Goal: Information Seeking & Learning: Stay updated

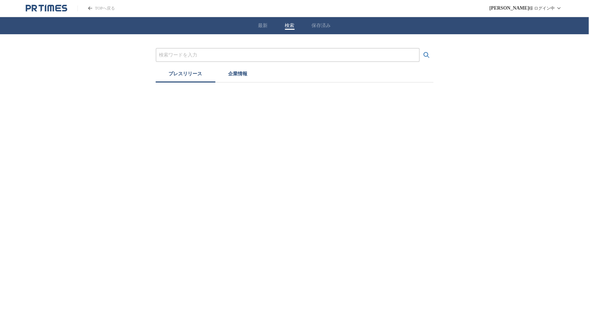
click at [287, 27] on button "検索" at bounding box center [290, 26] width 10 height 6
click at [199, 58] on input "プレスリリースおよび企業を検索する" at bounding box center [287, 55] width 257 height 8
type input "ペニンシュラ"
click at [420, 48] on button "検索する" at bounding box center [427, 55] width 14 height 14
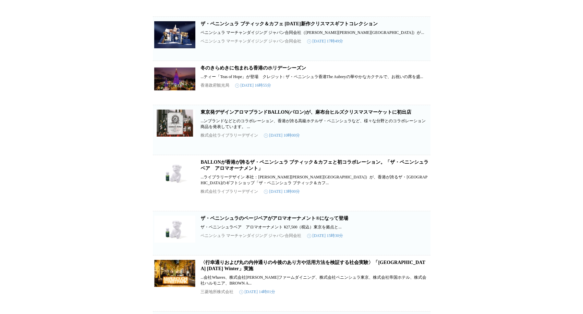
scroll to position [38, 0]
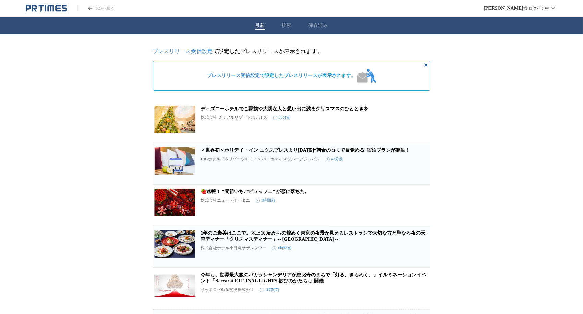
click at [393, 211] on icon "button" at bounding box center [395, 208] width 5 height 6
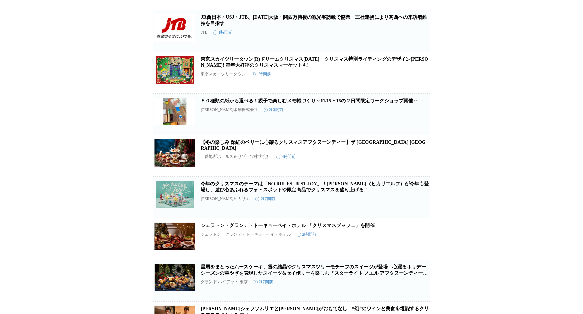
scroll to position [305, 0]
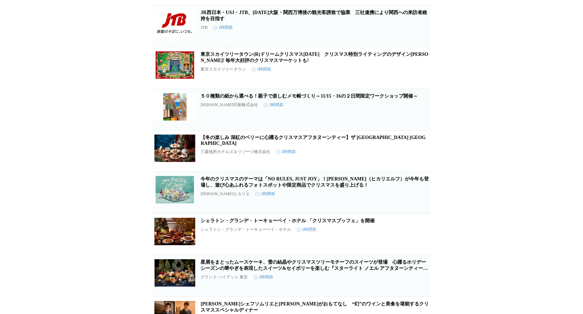
click at [395, 75] on icon "button" at bounding box center [395, 71] width 8 height 8
click at [396, 158] on icon "button" at bounding box center [395, 154] width 8 height 8
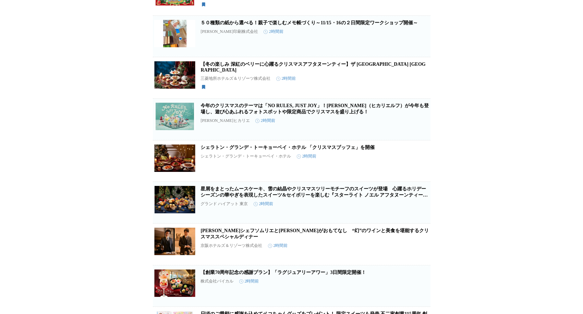
scroll to position [381, 0]
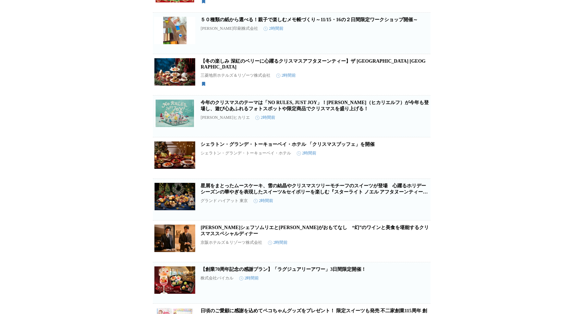
click at [393, 122] on icon "button" at bounding box center [395, 119] width 5 height 6
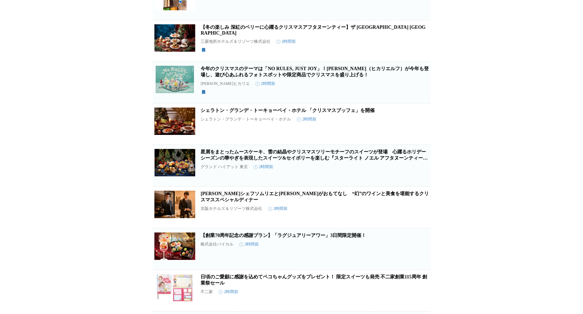
scroll to position [457, 0]
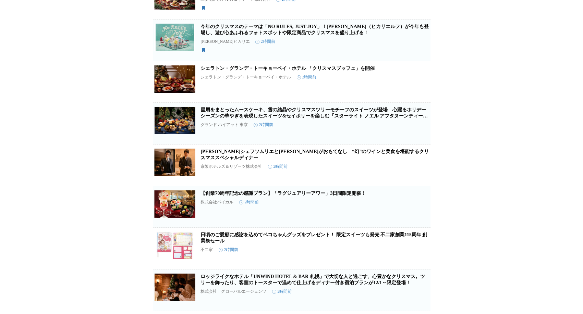
click at [394, 88] on icon "button" at bounding box center [395, 85] width 5 height 6
click at [393, 131] on icon "button" at bounding box center [395, 126] width 8 height 8
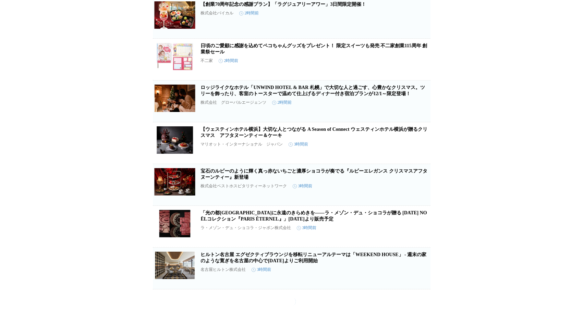
scroll to position [684, 0]
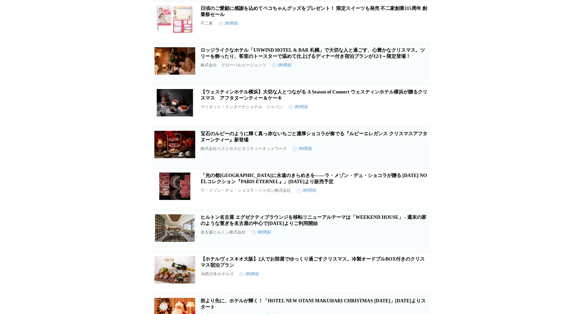
click at [392, 113] on icon "button" at bounding box center [395, 109] width 8 height 8
click at [394, 155] on icon "button" at bounding box center [395, 150] width 8 height 8
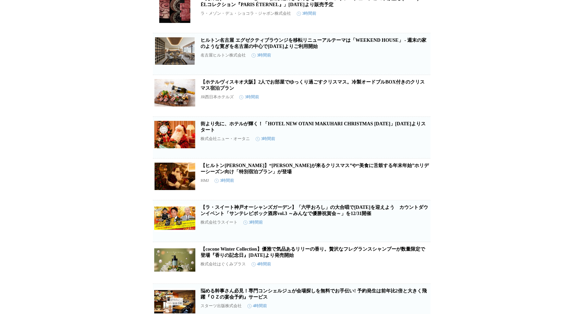
scroll to position [874, 0]
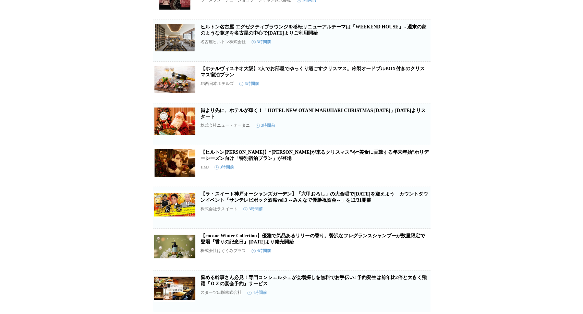
click at [399, 145] on button "保存する" at bounding box center [395, 134] width 22 height 22
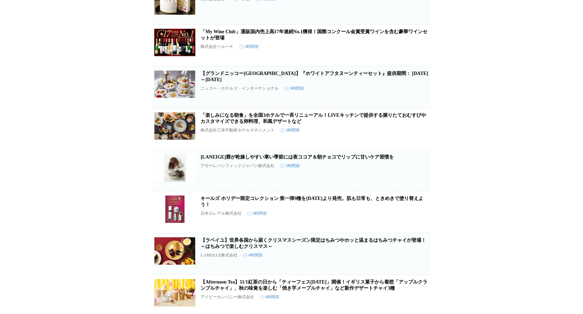
scroll to position [1594, 0]
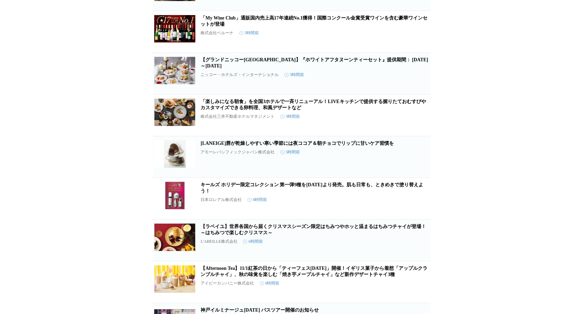
click at [393, 80] on icon "button" at bounding box center [395, 76] width 5 height 6
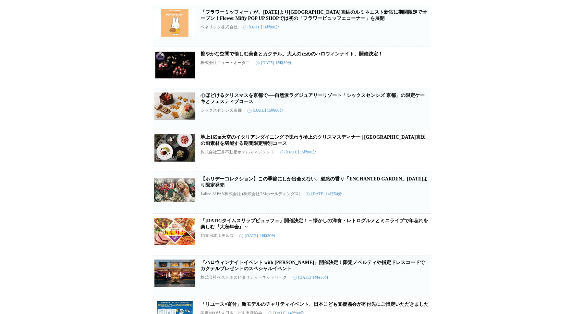
scroll to position [3598, 0]
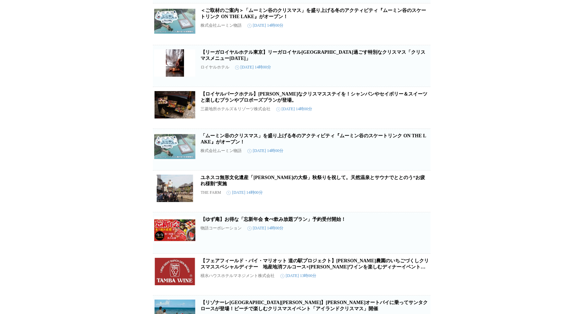
scroll to position [3979, 0]
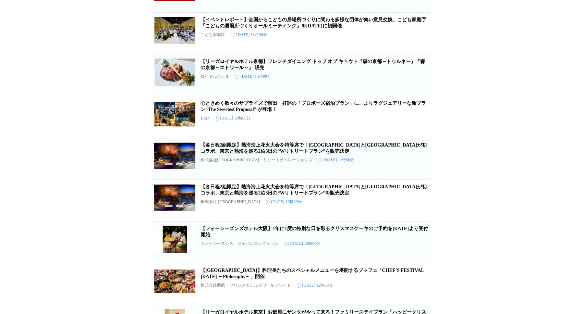
scroll to position [4434, 0]
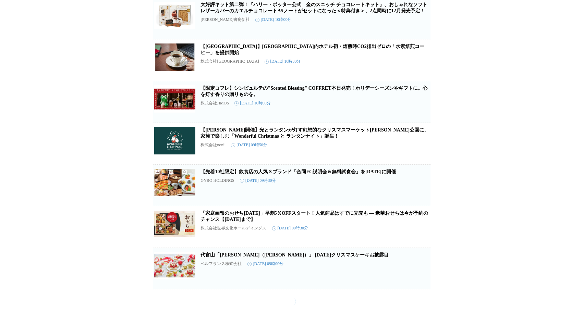
scroll to position [5801, 0]
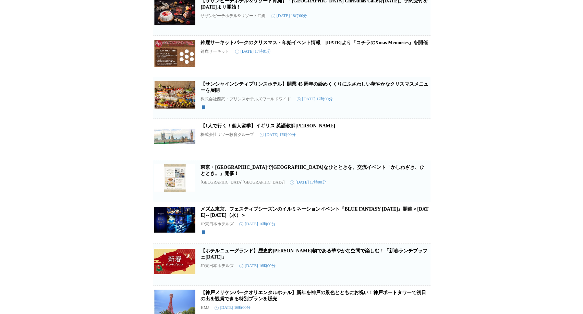
scroll to position [6329, 0]
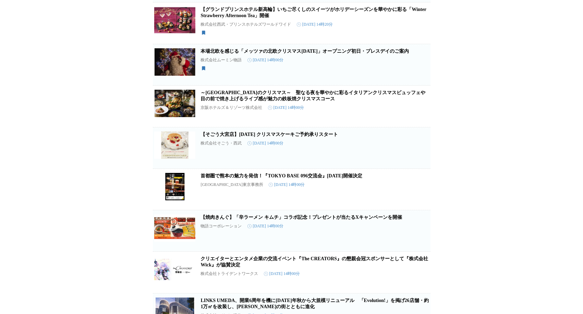
scroll to position [7196, 0]
